Goal: Transaction & Acquisition: Purchase product/service

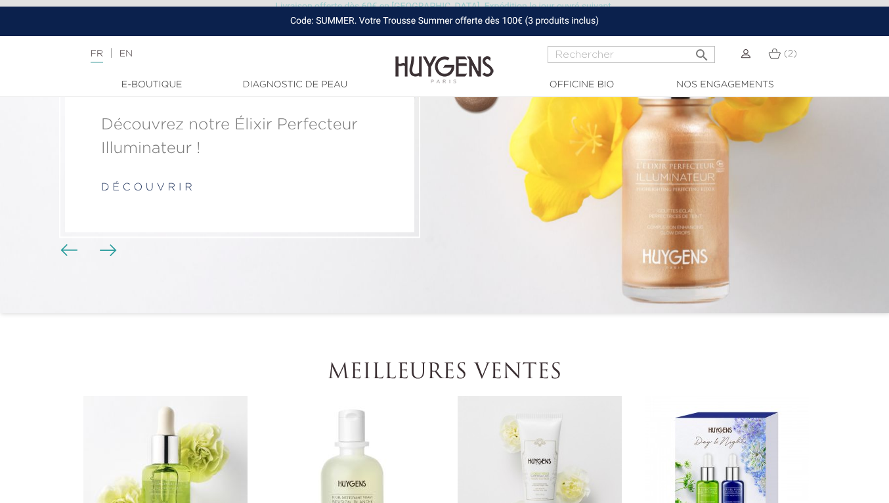
scroll to position [110, 0]
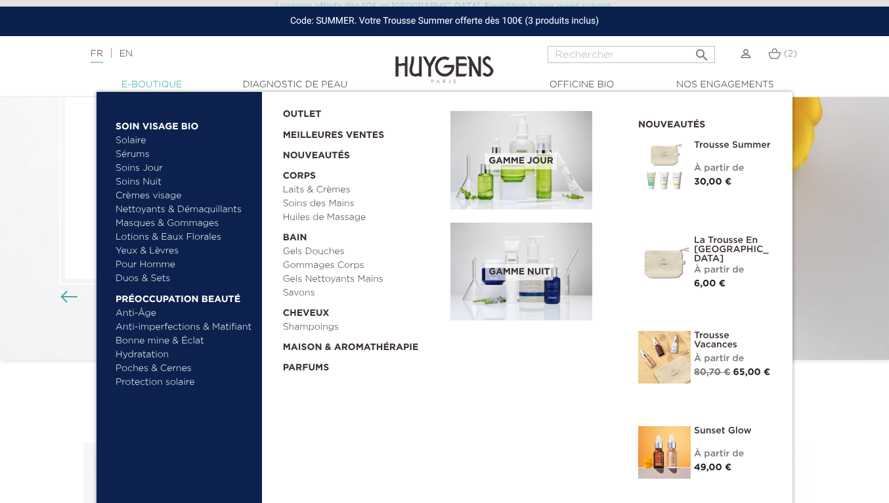
click at [158, 82] on link "  E-Boutique" at bounding box center [151, 85] width 131 height 14
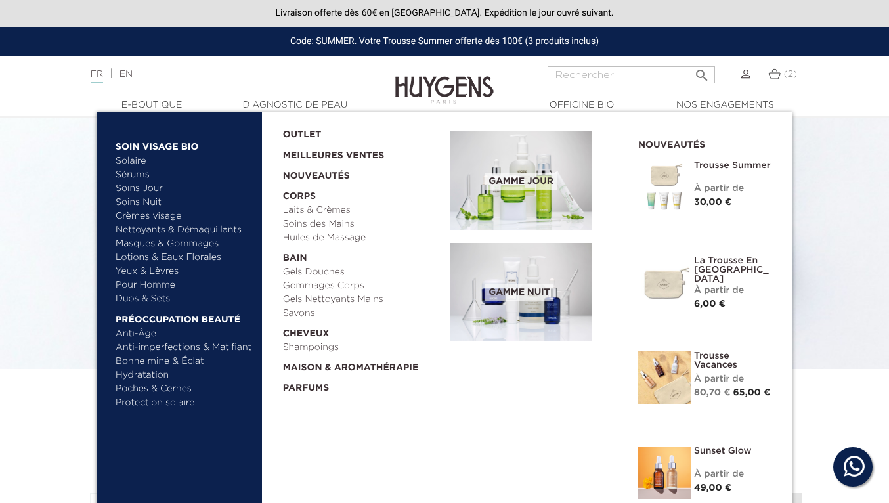
click at [174, 361] on link "Bonne mine & Éclat" at bounding box center [184, 362] width 137 height 14
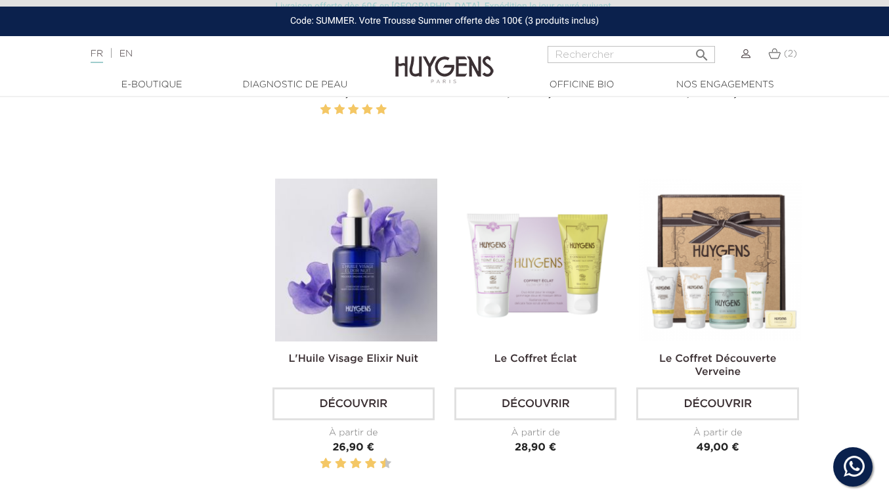
scroll to position [993, 0]
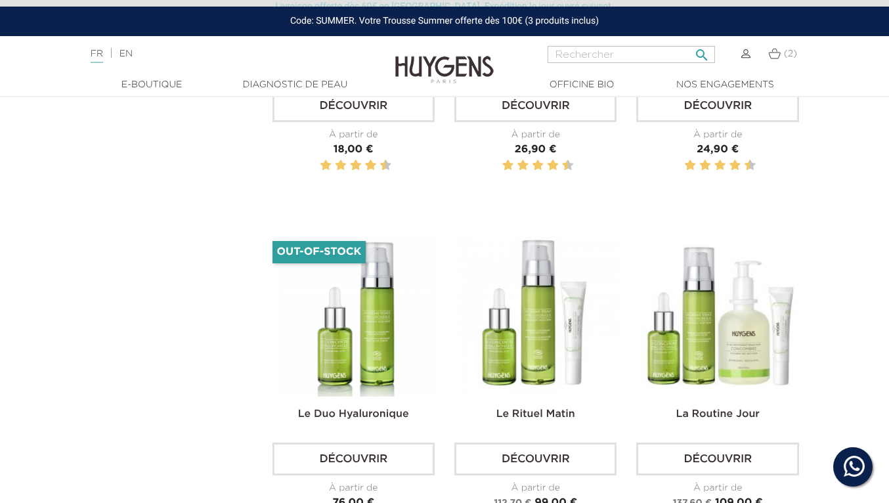
click at [571, 56] on input "Rechercher" at bounding box center [631, 54] width 167 height 17
type input "autobronzant"
click at [702, 56] on icon "" at bounding box center [702, 51] width 16 height 16
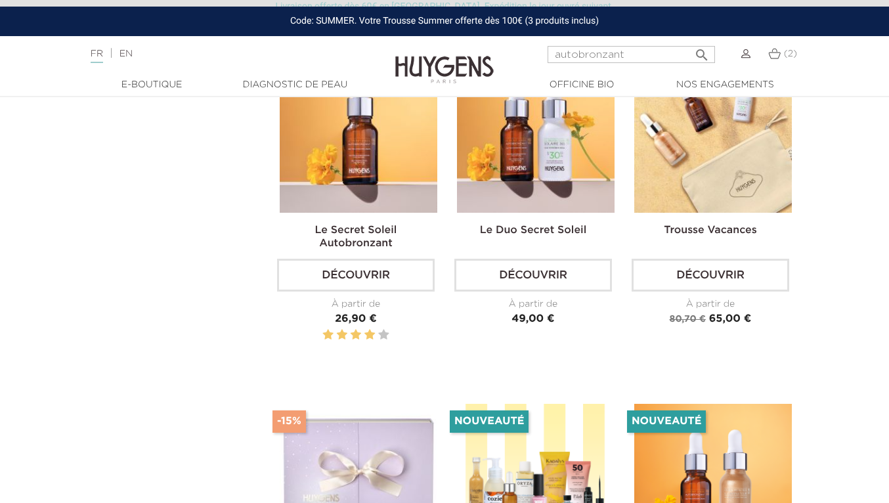
scroll to position [148, 0]
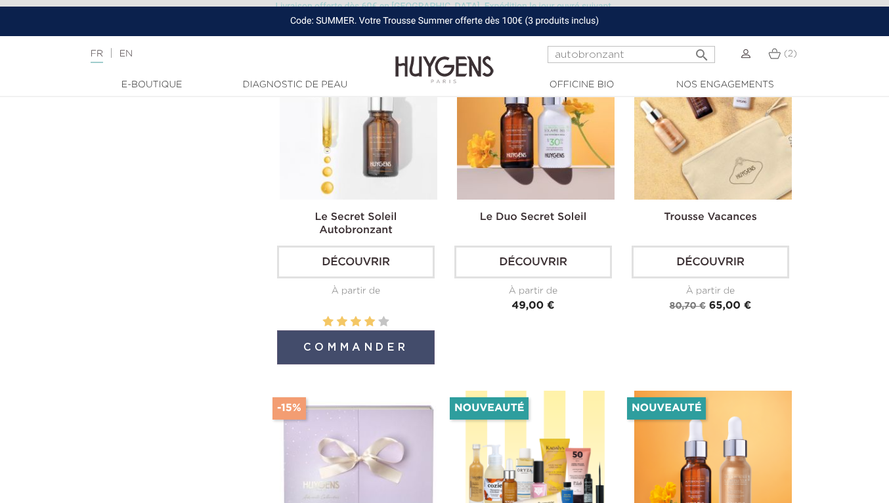
click at [356, 341] on button "Commander" at bounding box center [356, 347] width 158 height 34
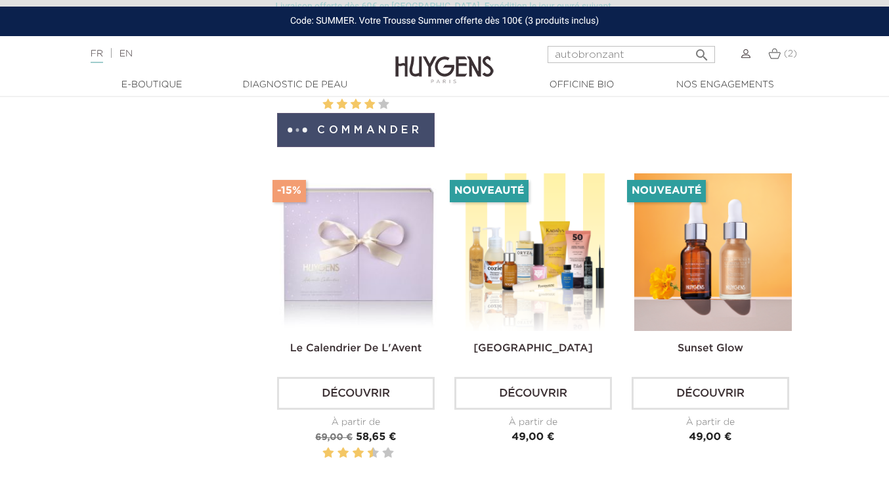
scroll to position [368, 0]
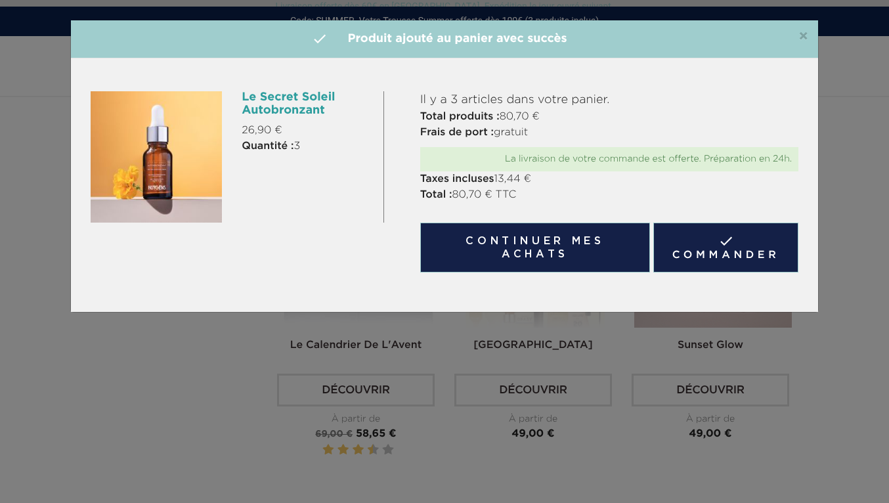
click at [804, 28] on div "×  Produit ajouté au panier avec succès" at bounding box center [444, 39] width 747 height 38
click at [805, 33] on span "×" at bounding box center [803, 37] width 10 height 16
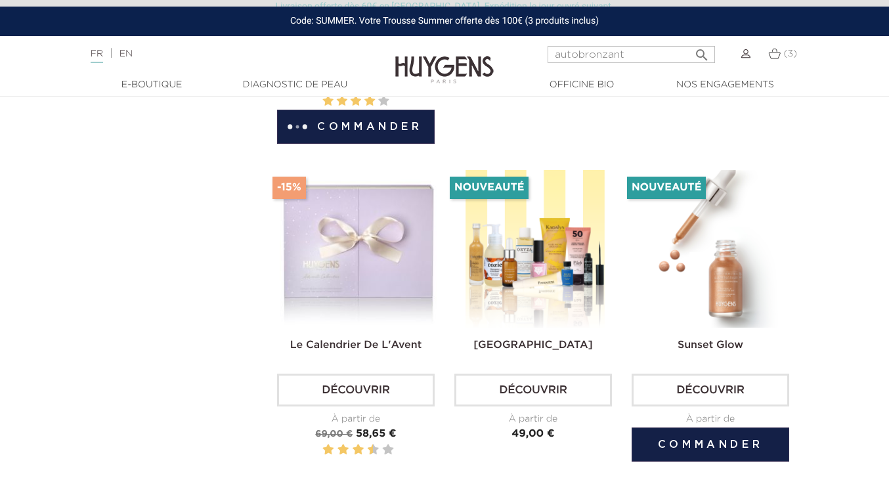
click at [743, 251] on img at bounding box center [713, 249] width 158 height 158
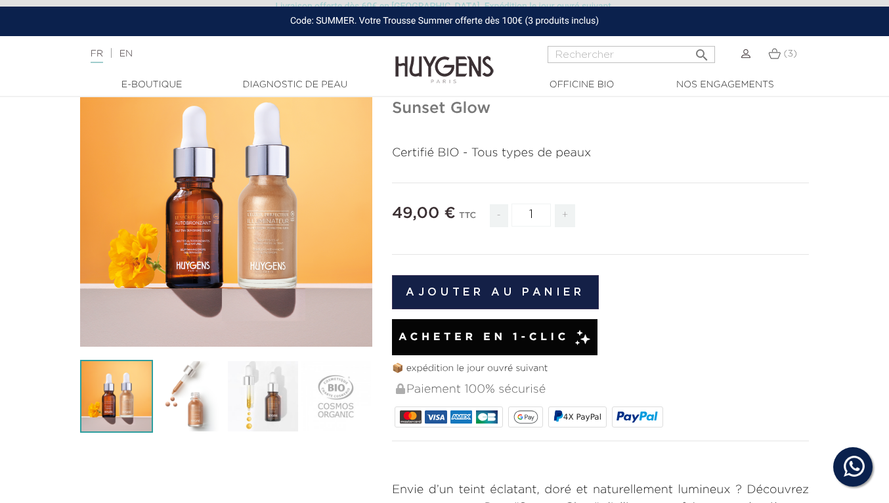
scroll to position [116, 0]
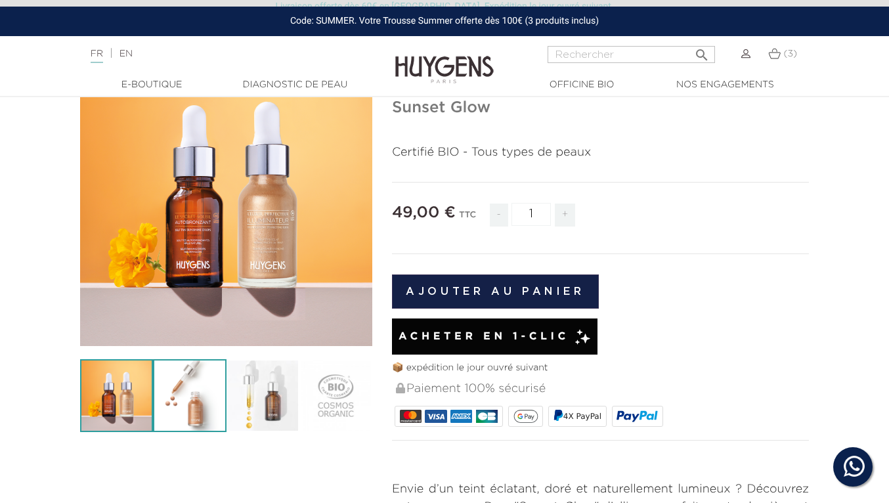
click at [190, 397] on img at bounding box center [189, 395] width 73 height 73
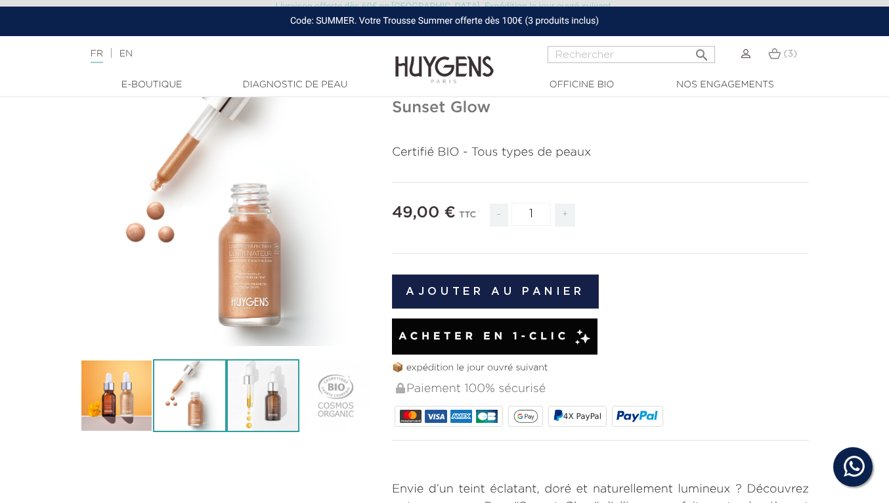
click at [255, 391] on img at bounding box center [263, 395] width 73 height 73
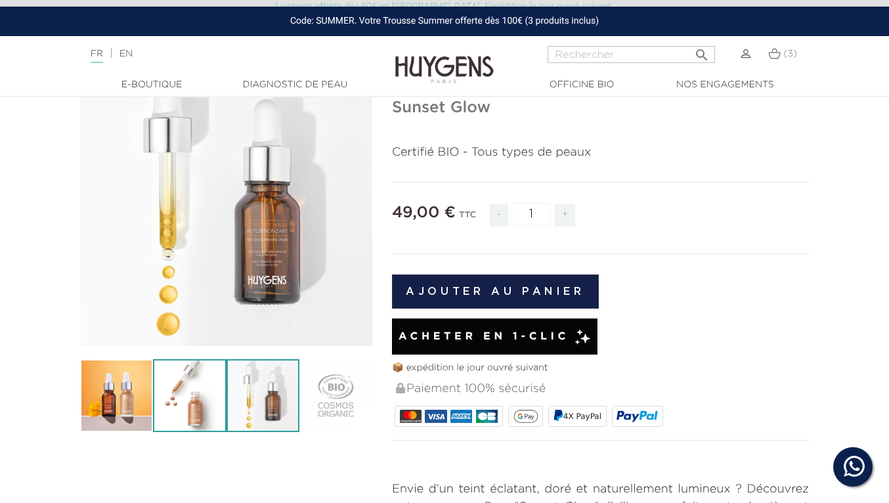
click at [202, 392] on img at bounding box center [189, 395] width 73 height 73
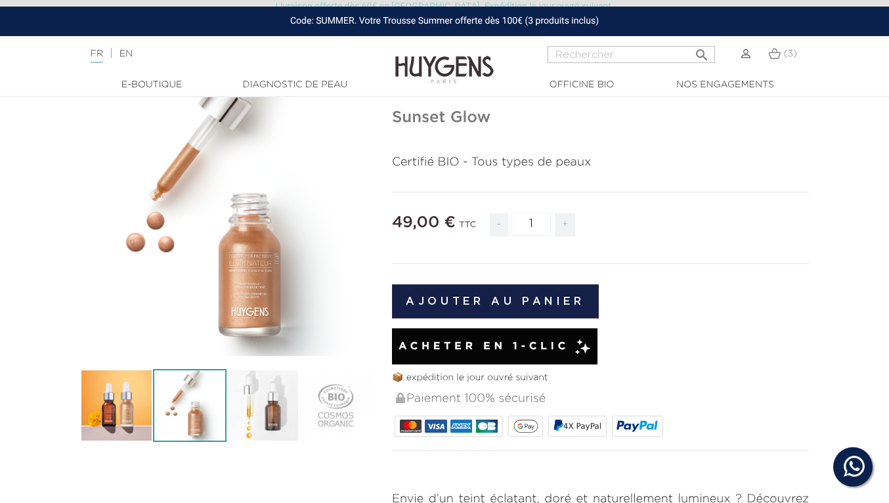
scroll to position [110, 0]
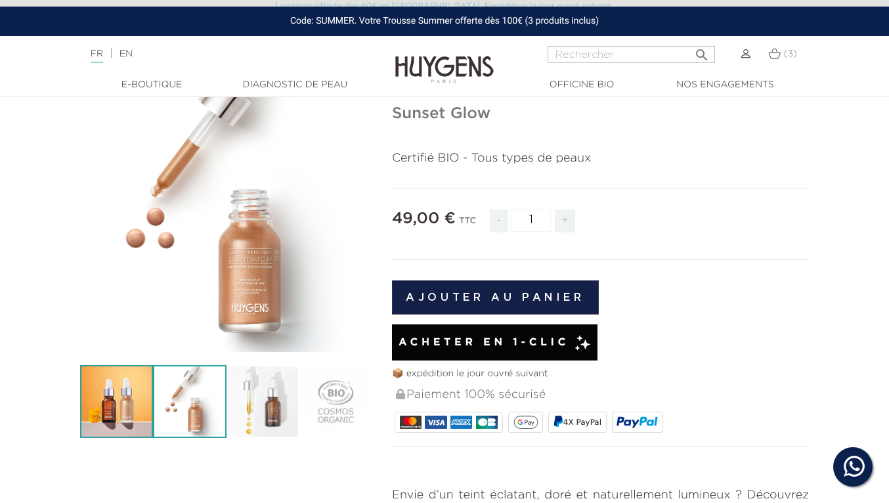
click at [132, 394] on img at bounding box center [116, 401] width 73 height 73
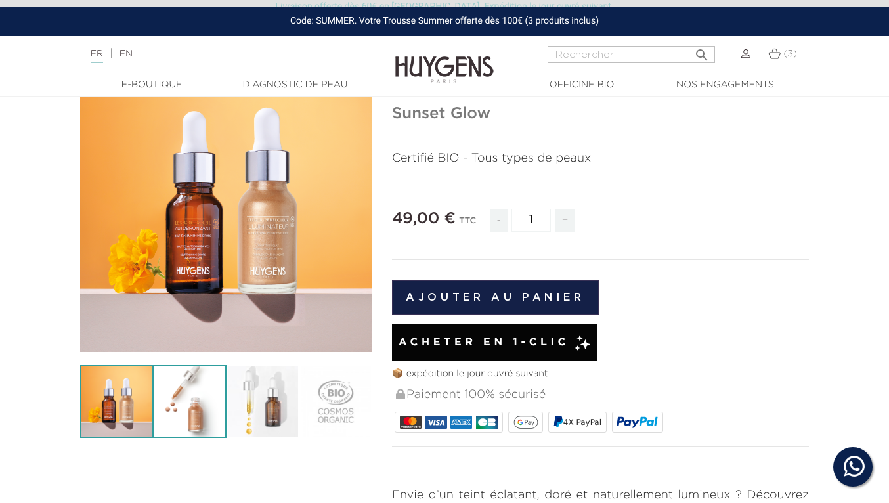
click at [195, 400] on img at bounding box center [189, 401] width 73 height 73
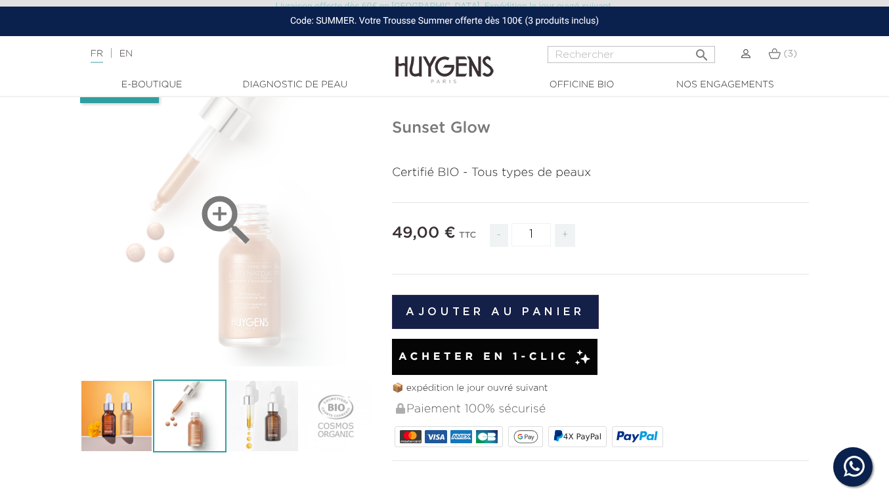
scroll to position [93, 0]
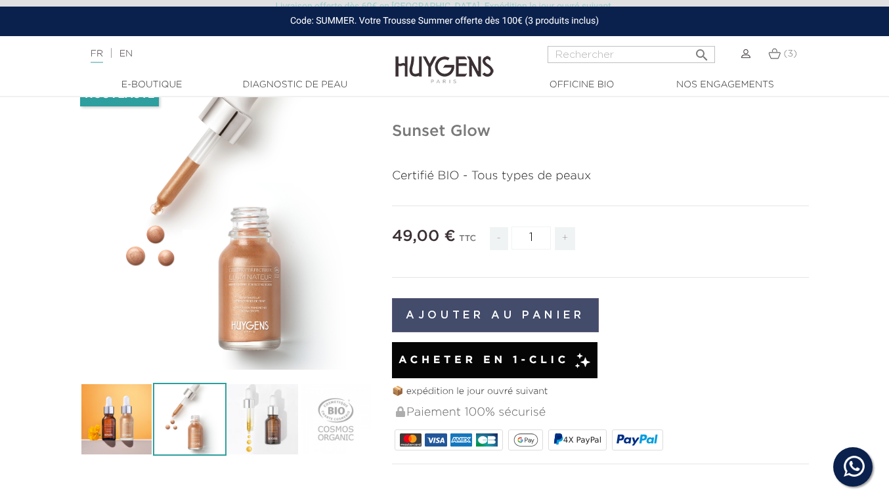
click at [472, 313] on button "Ajouter au panier" at bounding box center [495, 315] width 207 height 34
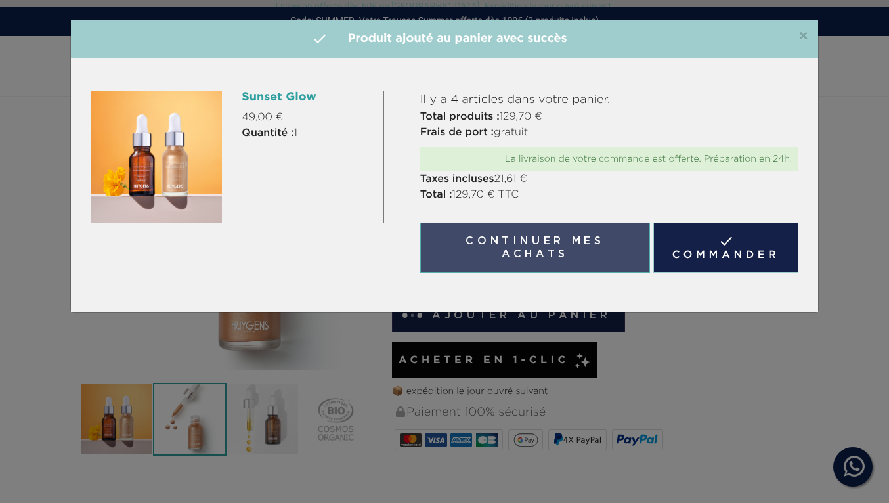
click at [527, 241] on button "Continuer mes achats" at bounding box center [535, 248] width 230 height 50
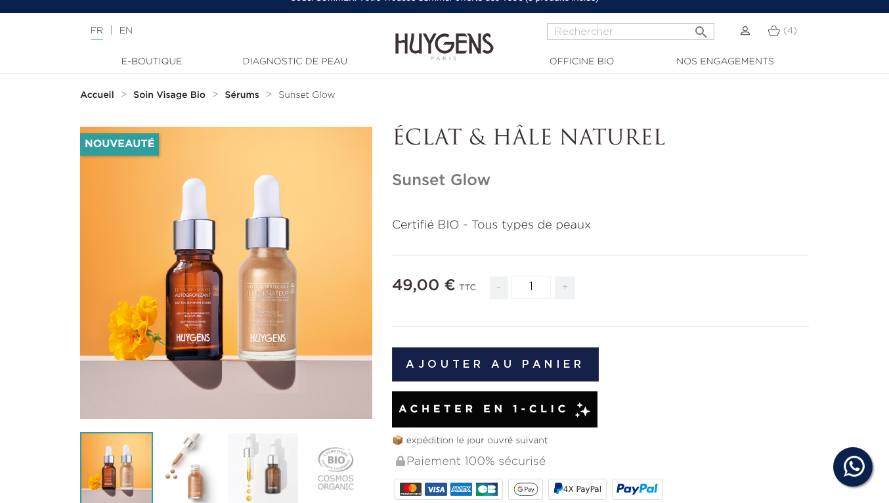
scroll to position [0, 0]
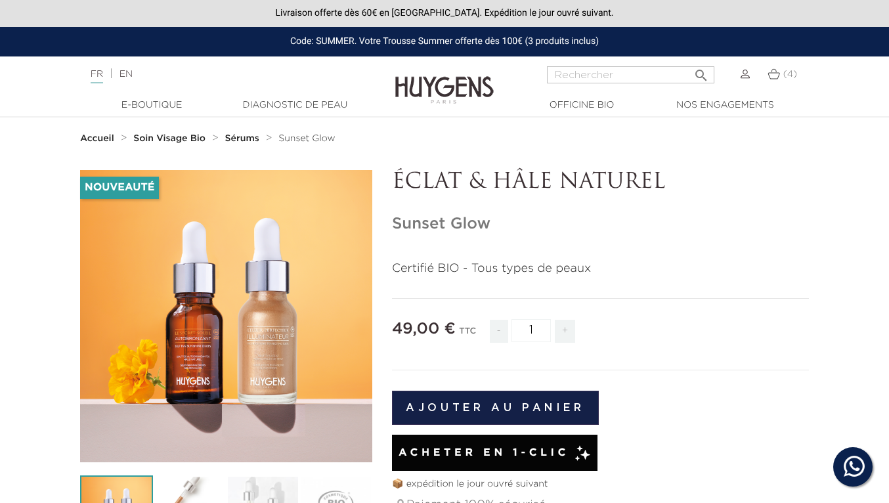
click at [600, 58] on nav "Langue : FR | EN Français English  Rechercher (4) " at bounding box center [444, 72] width 889 height 33
click at [600, 72] on input "Rechercher" at bounding box center [630, 74] width 167 height 17
type input "autobronzant"
click at [705, 73] on icon "" at bounding box center [701, 72] width 16 height 16
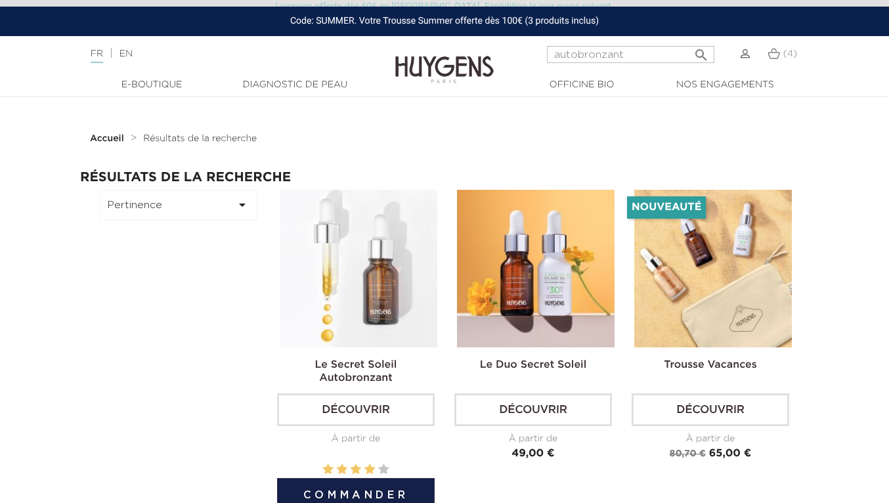
scroll to position [81, 0]
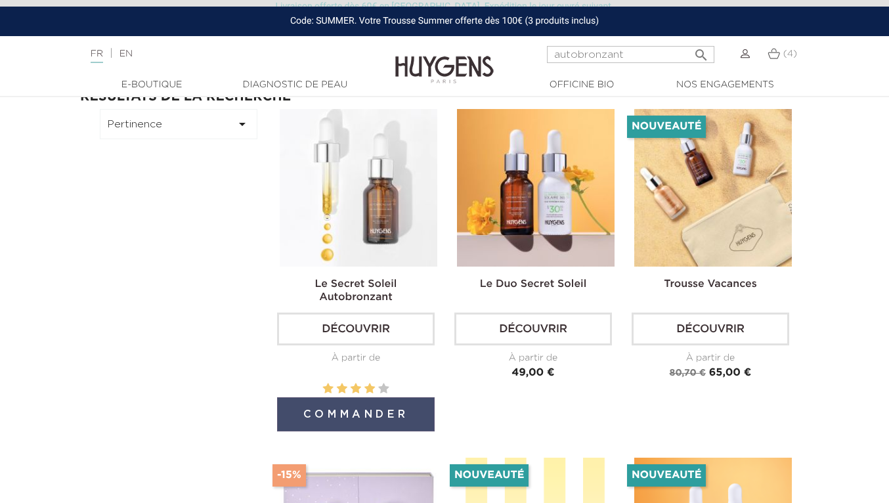
click at [356, 403] on button "Commander" at bounding box center [356, 414] width 158 height 34
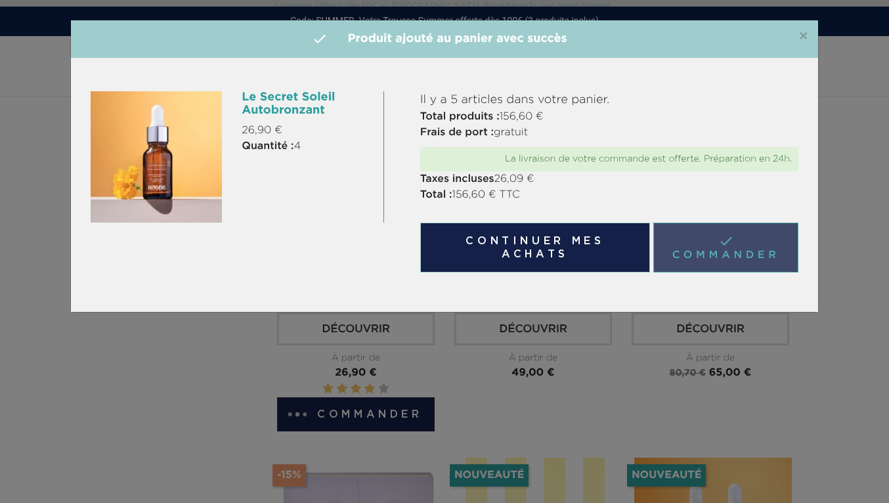
click at [743, 240] on link " Commander" at bounding box center [725, 248] width 145 height 50
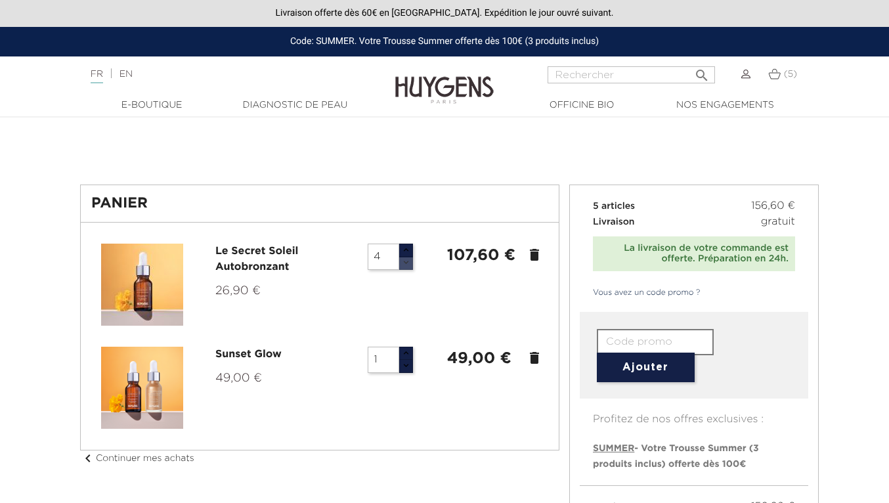
click at [406, 259] on button "button" at bounding box center [406, 263] width 14 height 14
type input "1"
click at [406, 259] on button "button" at bounding box center [406, 263] width 14 height 14
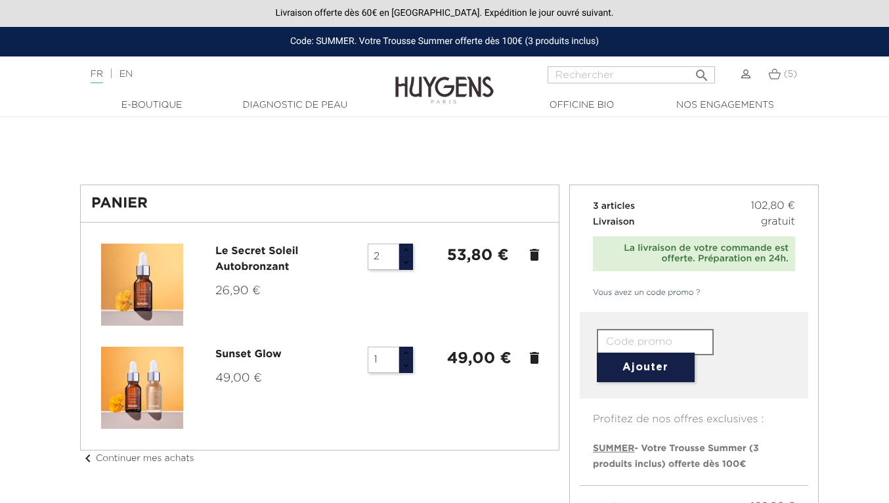
type input "1"
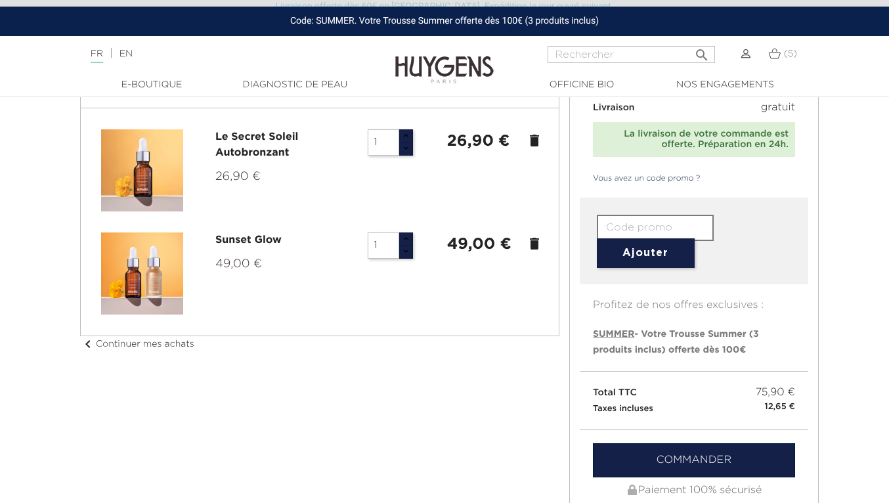
scroll to position [89, 0]
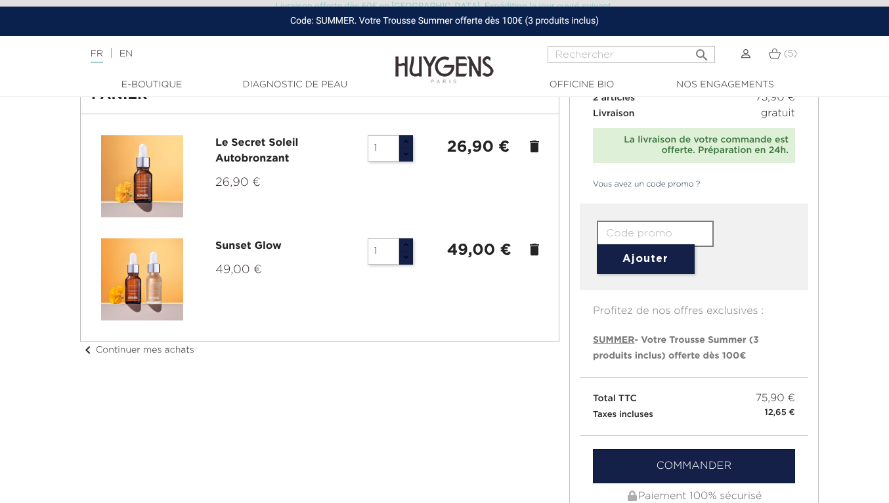
click at [646, 233] on input "text" at bounding box center [655, 234] width 117 height 26
type input "welcomeback5"
click at [657, 265] on button "Ajouter" at bounding box center [646, 259] width 98 height 30
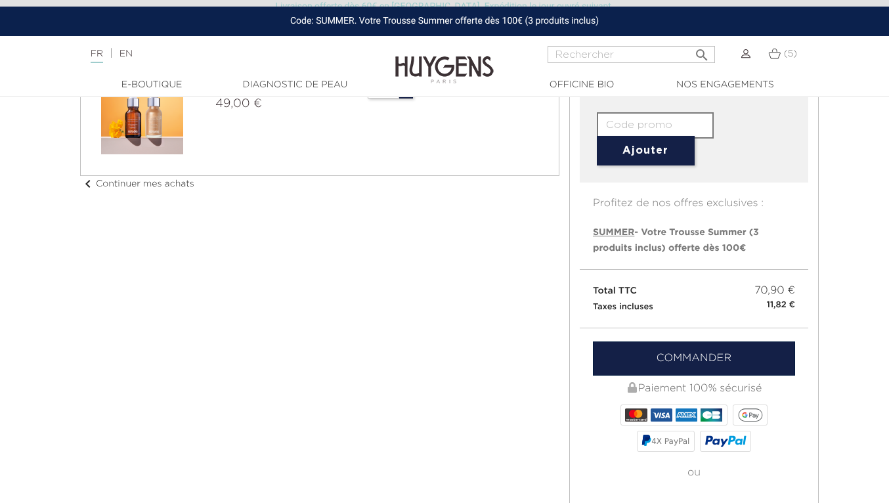
scroll to position [267, 0]
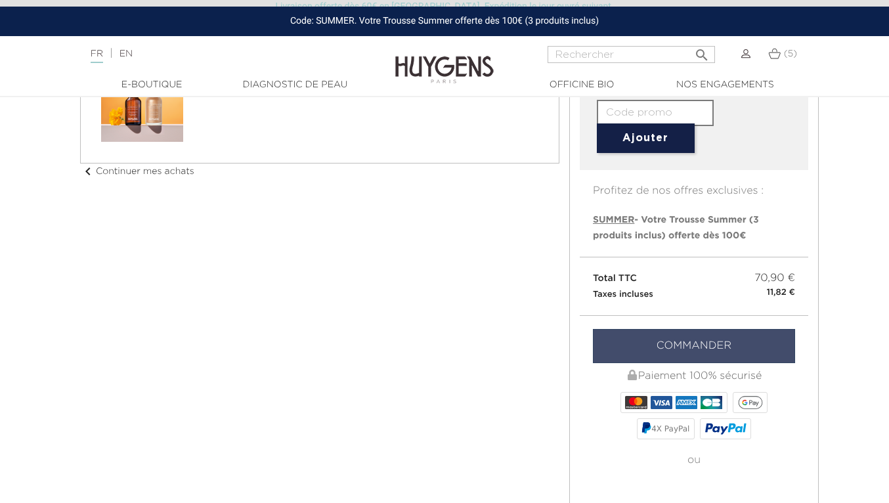
click at [745, 339] on link "Commander" at bounding box center [694, 346] width 202 height 34
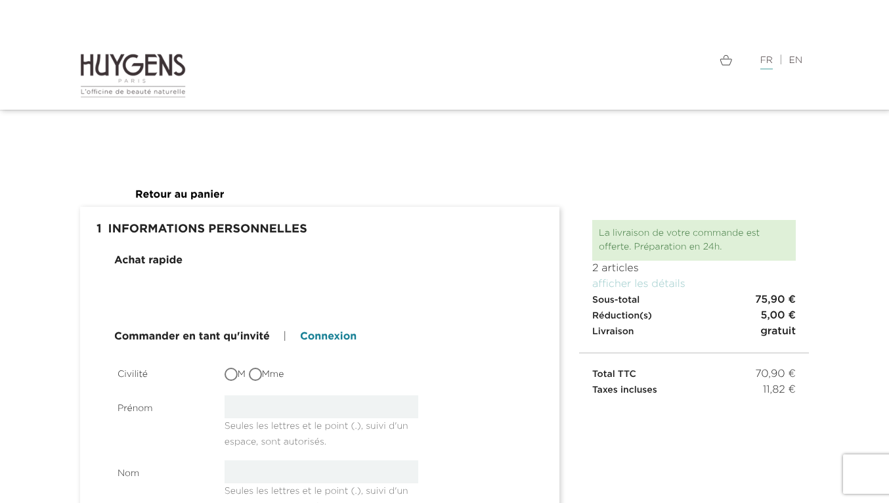
click at [329, 334] on link "Connexion" at bounding box center [328, 337] width 56 height 16
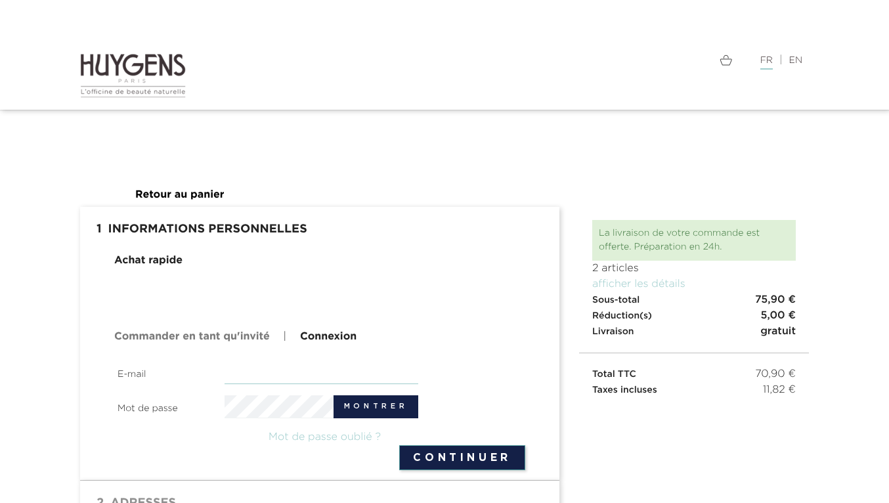
click at [284, 376] on input "email" at bounding box center [322, 372] width 194 height 23
type input "amandinedecerier@aol.fr"
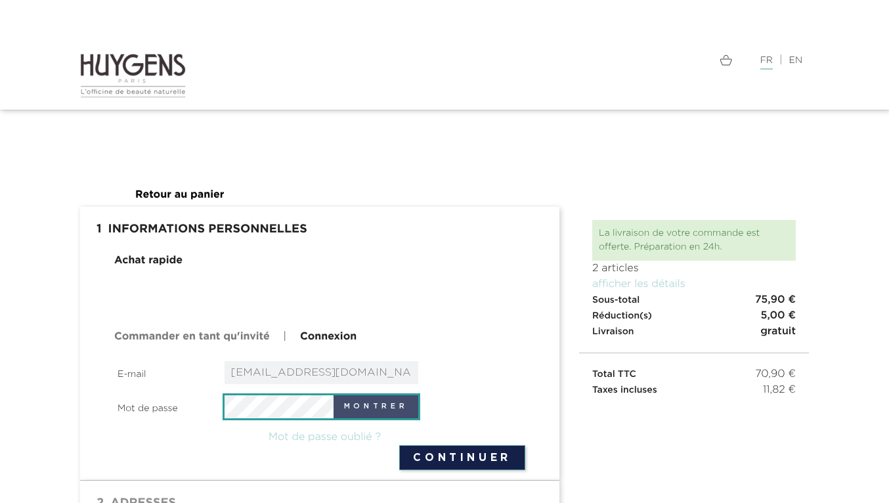
click at [364, 411] on button "Montrer" at bounding box center [376, 406] width 85 height 23
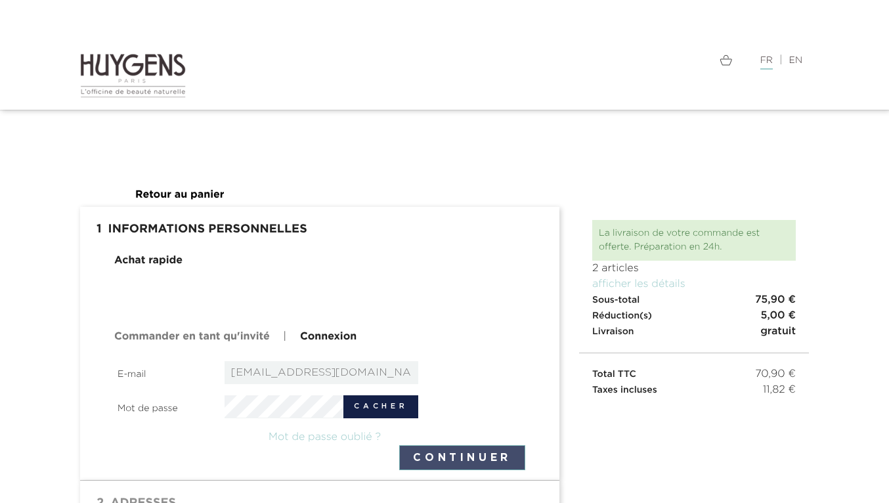
click at [431, 460] on button "Continuer" at bounding box center [462, 457] width 126 height 25
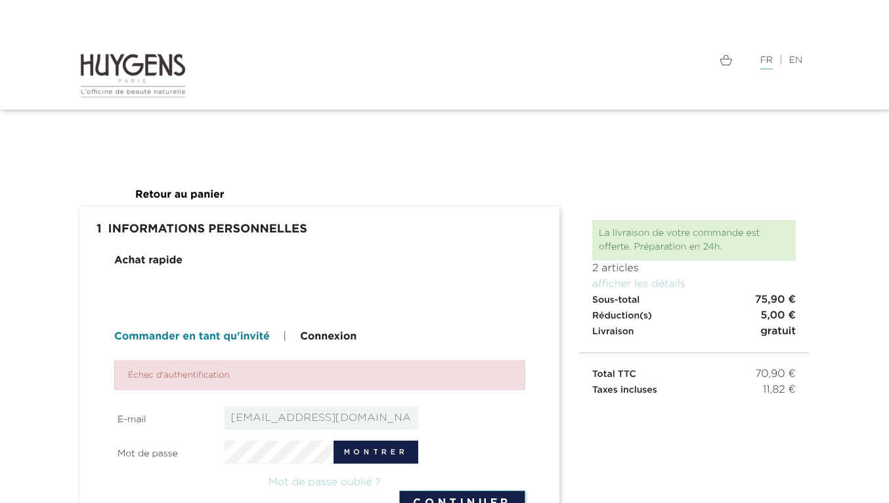
click at [233, 337] on link "Commander en tant qu'invité" at bounding box center [192, 337] width 156 height 16
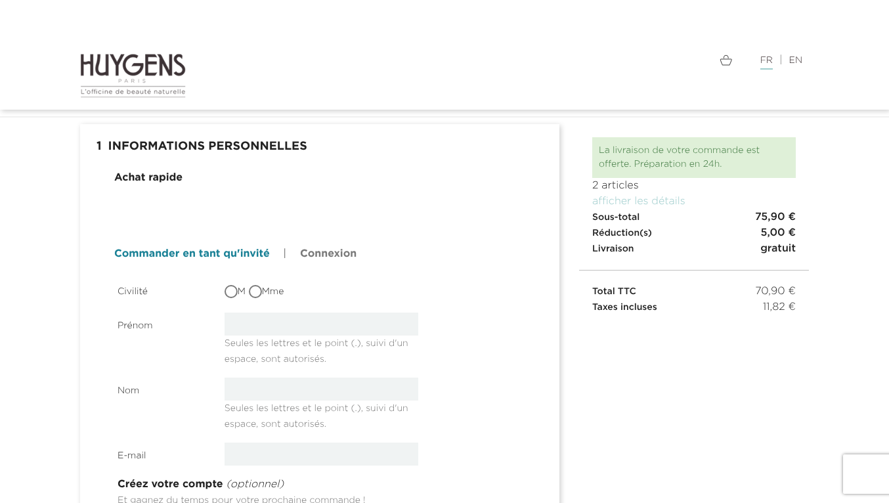
scroll to position [65, 0]
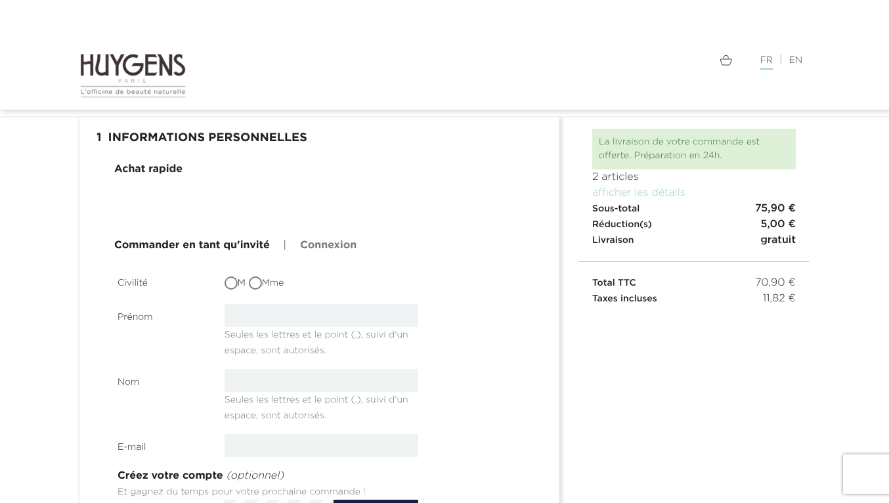
click at [261, 284] on input "Mme" at bounding box center [256, 284] width 13 height 13
radio input "true"
click at [260, 314] on input "text" at bounding box center [322, 315] width 194 height 23
type input "Amandine"
click at [260, 388] on input "text" at bounding box center [322, 380] width 194 height 23
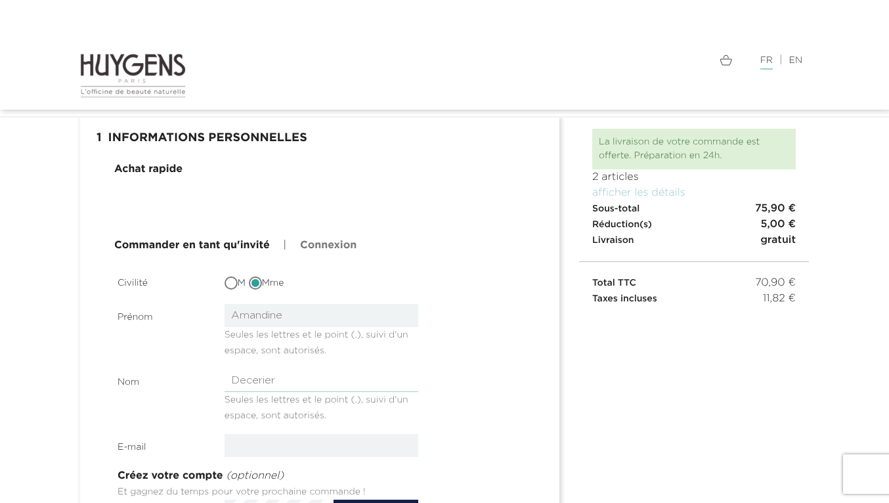
type input "Decerier"
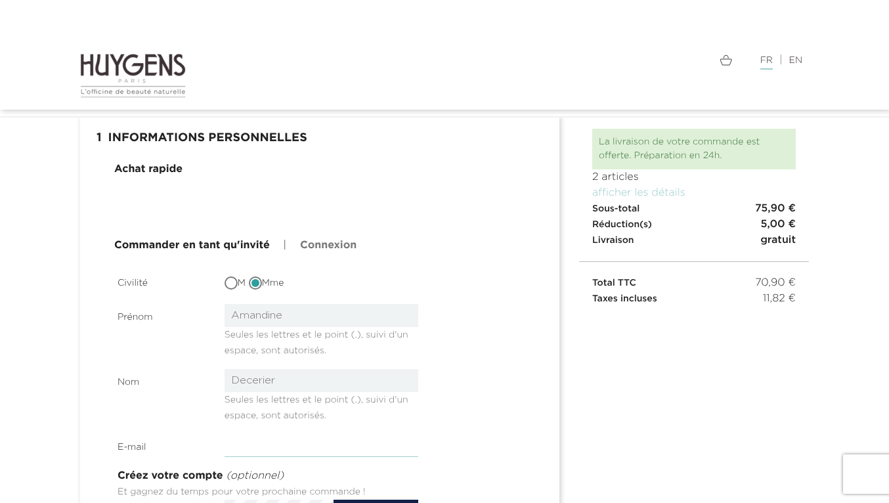
click at [253, 448] on input "email" at bounding box center [322, 445] width 194 height 23
type input "[EMAIL_ADDRESS][DOMAIN_NAME]"
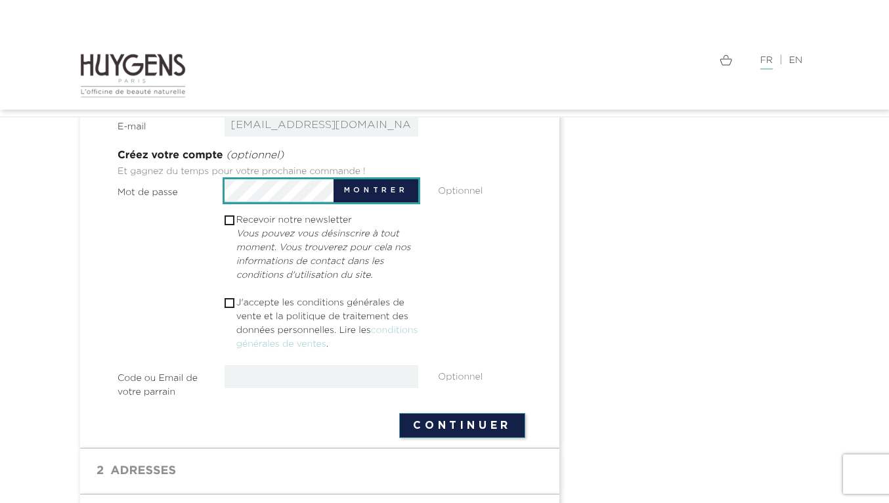
scroll to position [402, 0]
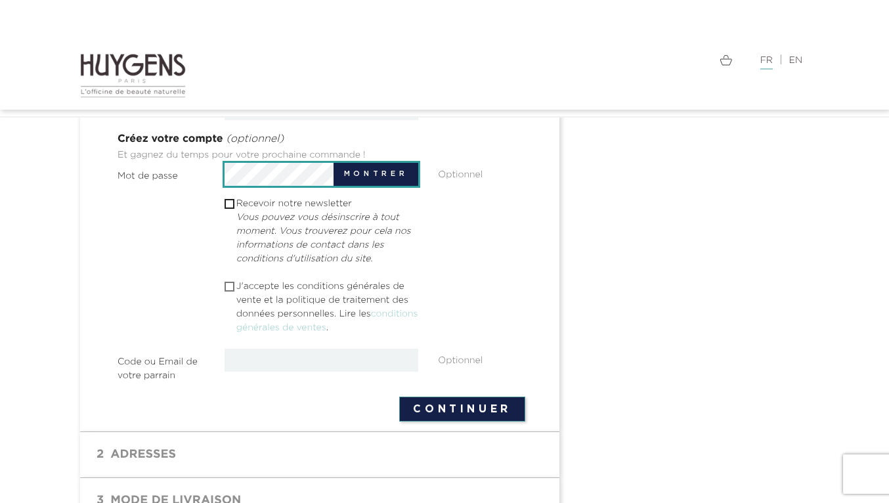
click at [229, 289] on input "checkbox" at bounding box center [229, 286] width 9 height 9
checkbox input "true"
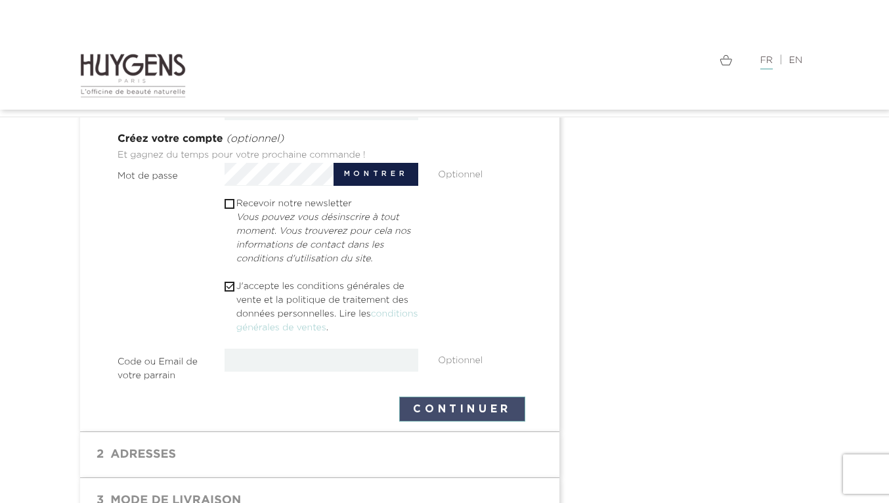
click at [449, 409] on button "Continuer" at bounding box center [462, 409] width 126 height 25
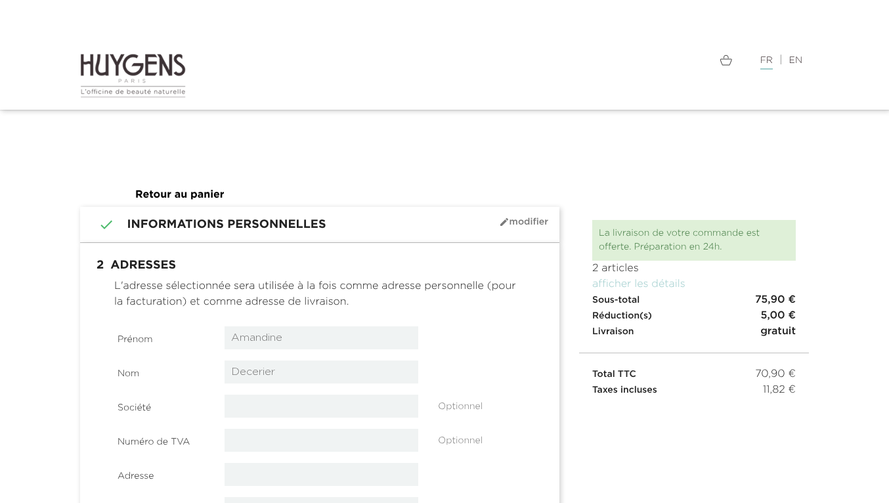
select select "8"
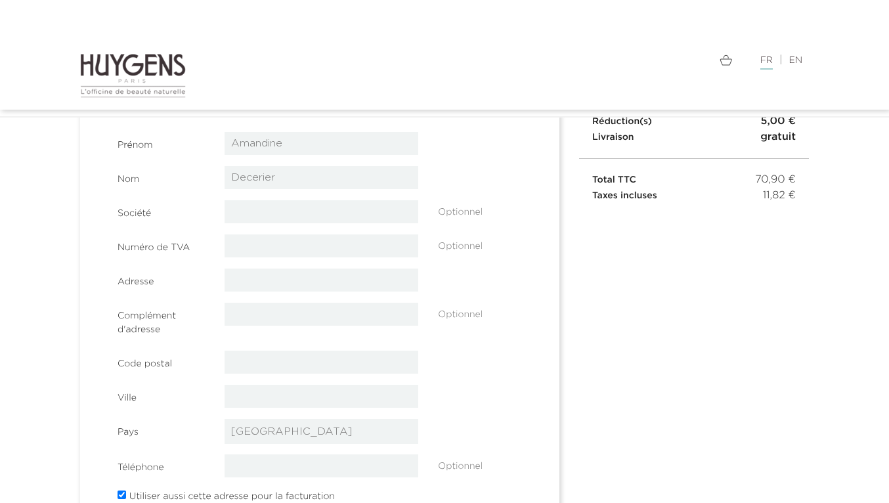
scroll to position [158, 0]
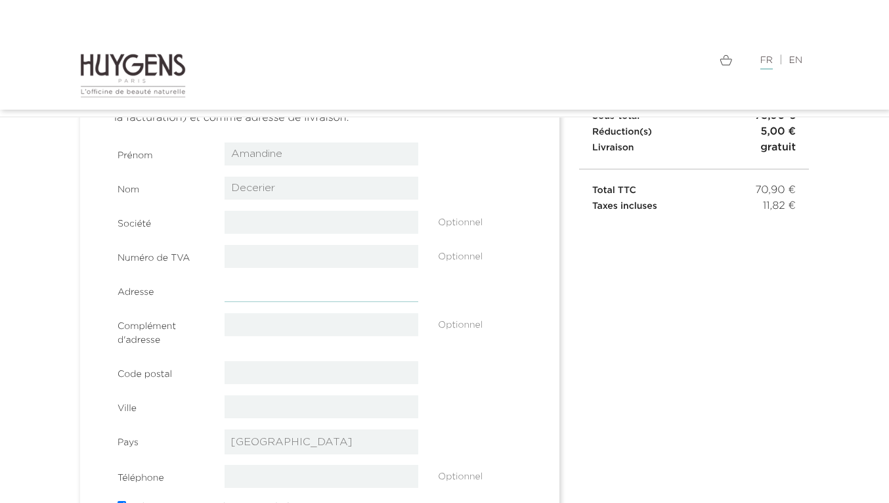
click at [390, 291] on input "text" at bounding box center [322, 290] width 194 height 23
type input "9 Cours de la Libération et du Général de Gaulle"
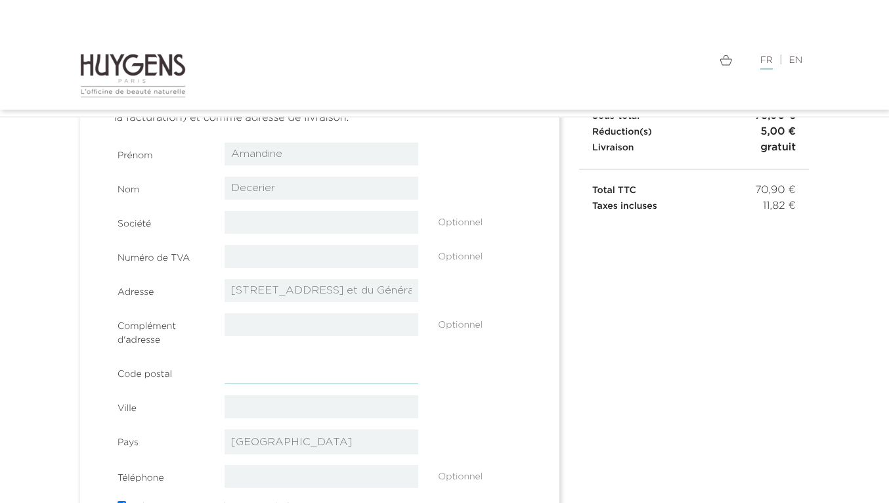
click at [343, 379] on input "text" at bounding box center [322, 372] width 194 height 23
type input "38100"
click at [331, 404] on input "text" at bounding box center [322, 406] width 194 height 23
type input "Grenoble"
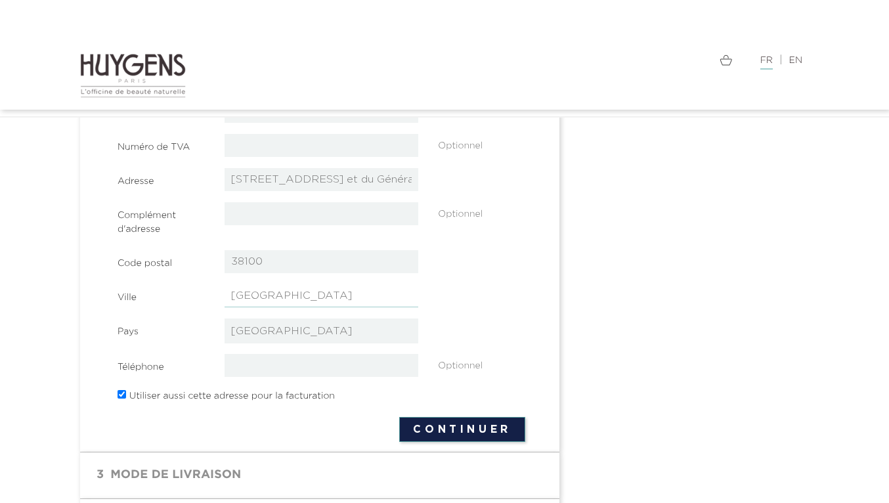
scroll to position [269, 0]
click at [435, 425] on button "Continuer" at bounding box center [462, 428] width 126 height 25
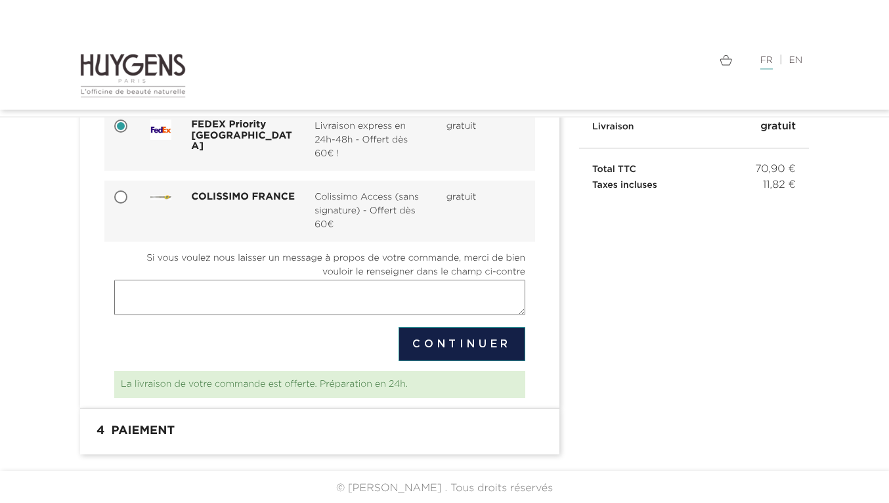
scroll to position [180, 0]
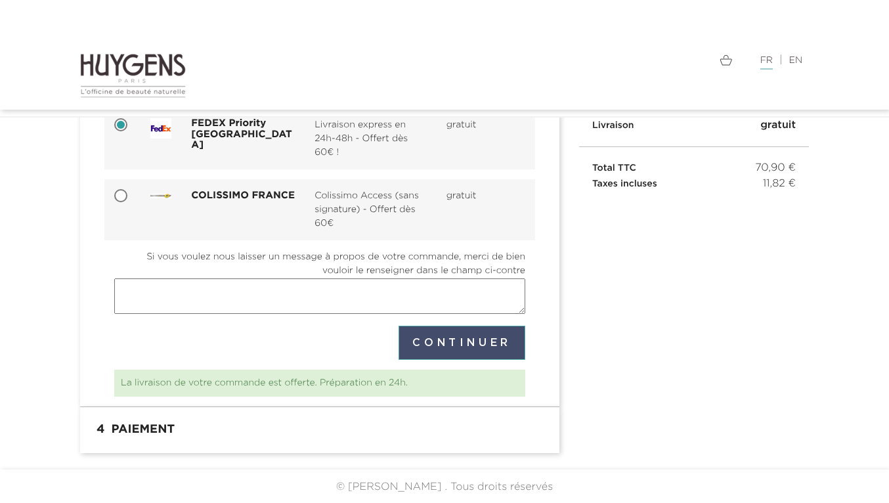
click at [490, 335] on button "Continuer" at bounding box center [462, 343] width 127 height 34
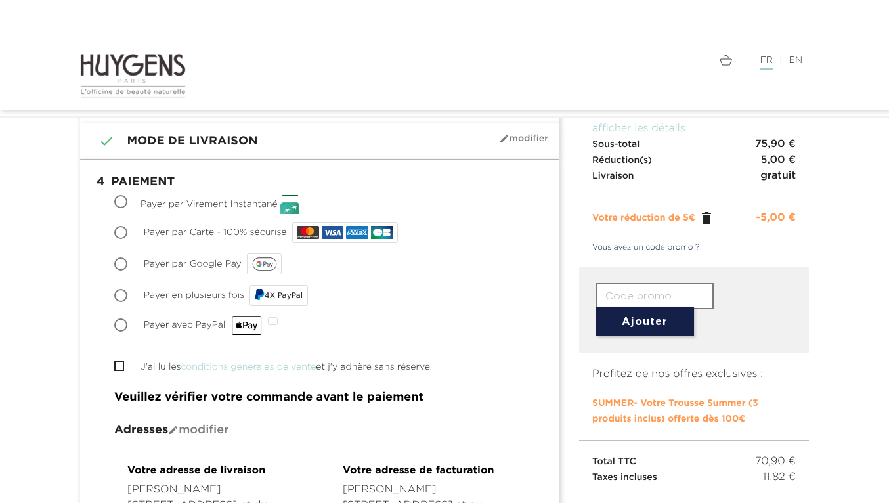
scroll to position [134, 0]
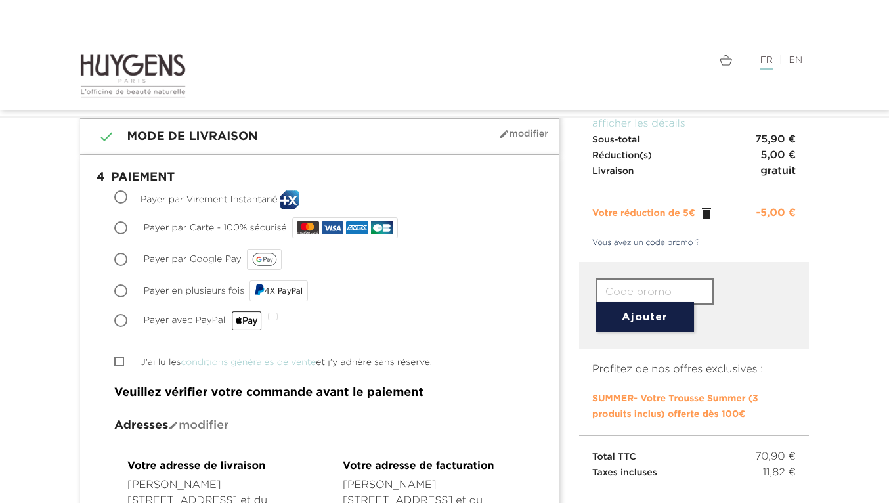
click at [117, 361] on input "J'ai lu les conditions générales de vente et j'y adhère sans réserve." at bounding box center [118, 361] width 9 height 9
checkbox input "true"
click at [206, 225] on span "Payer par Carte - 100% sécurisé" at bounding box center [215, 227] width 143 height 9
click at [129, 225] on input "Payer par Carte - 100% sécurisé" at bounding box center [122, 229] width 13 height 13
radio input "true"
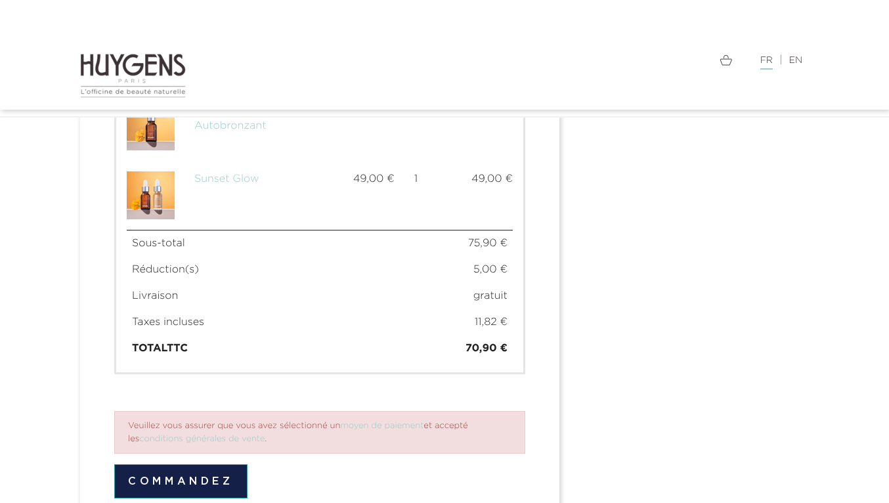
scroll to position [1001, 0]
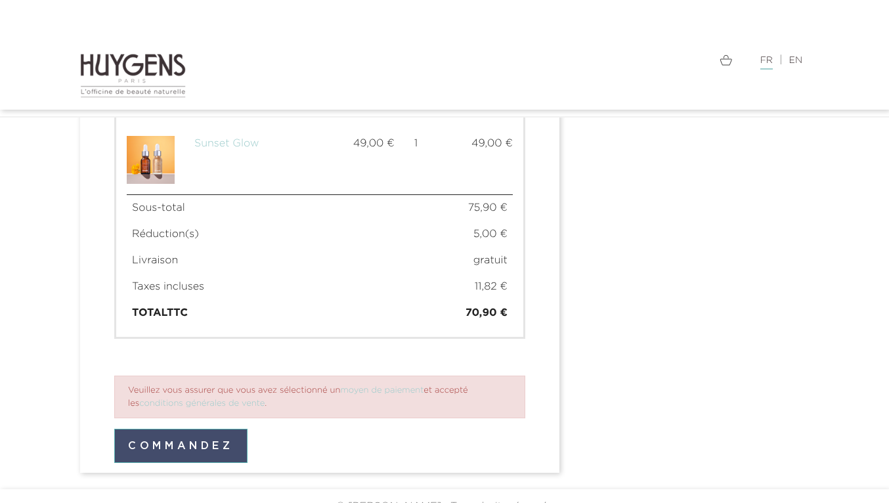
click at [227, 431] on button "Commandez" at bounding box center [180, 446] width 133 height 34
